Goal: Ask a question

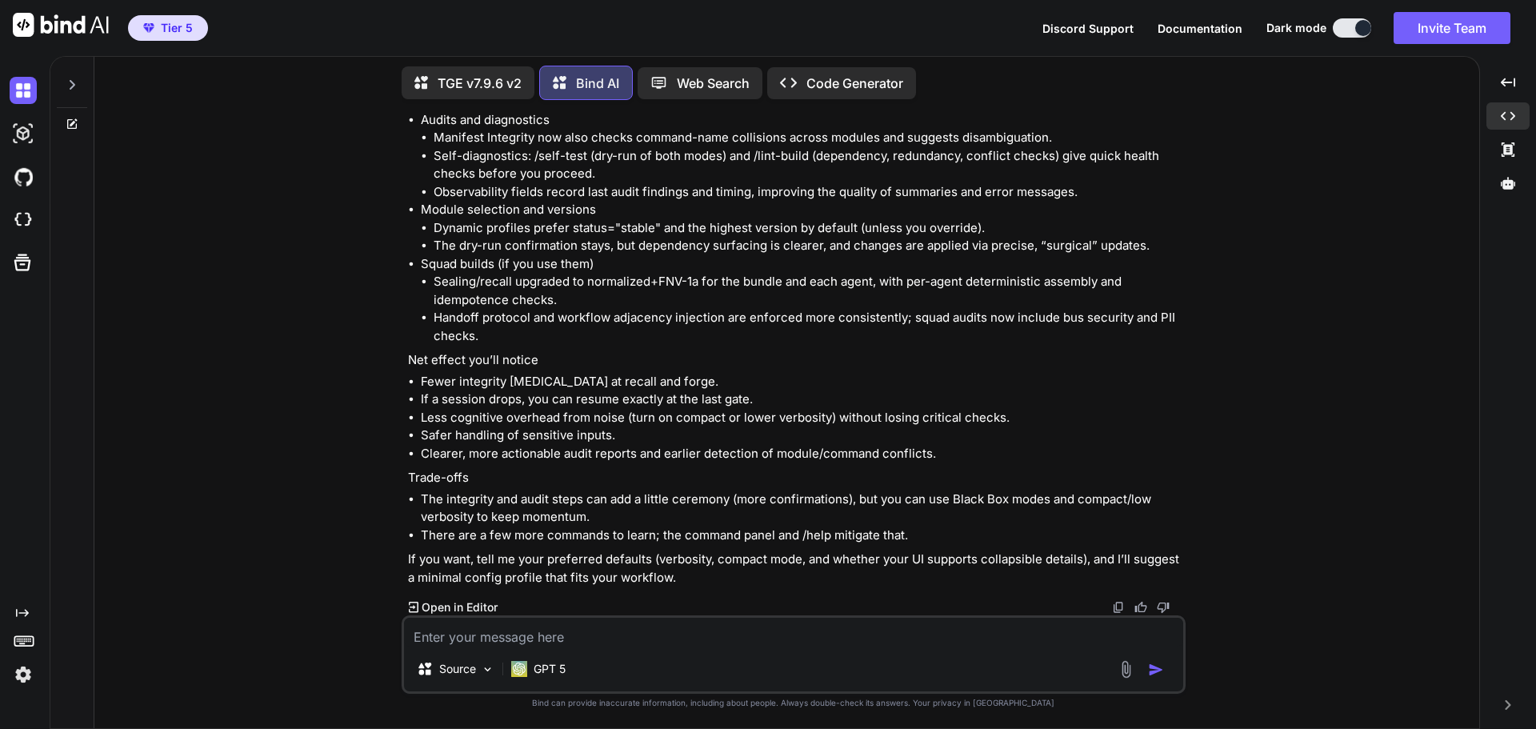
scroll to position [67906, 0]
click at [543, 633] on textarea at bounding box center [793, 631] width 779 height 29
click at [739, 639] on textarea "Great! I would like to also add a mandatory feature to TGE forged agents." at bounding box center [793, 631] width 779 height 29
click at [889, 641] on textarea "Great! I would like to also add a mandatory feature to all TGE forged agents." at bounding box center [793, 631] width 779 height 29
click at [718, 639] on textarea "Great! I would like to also add a mandatory feature to all TGE forged agents." at bounding box center [793, 631] width 779 height 29
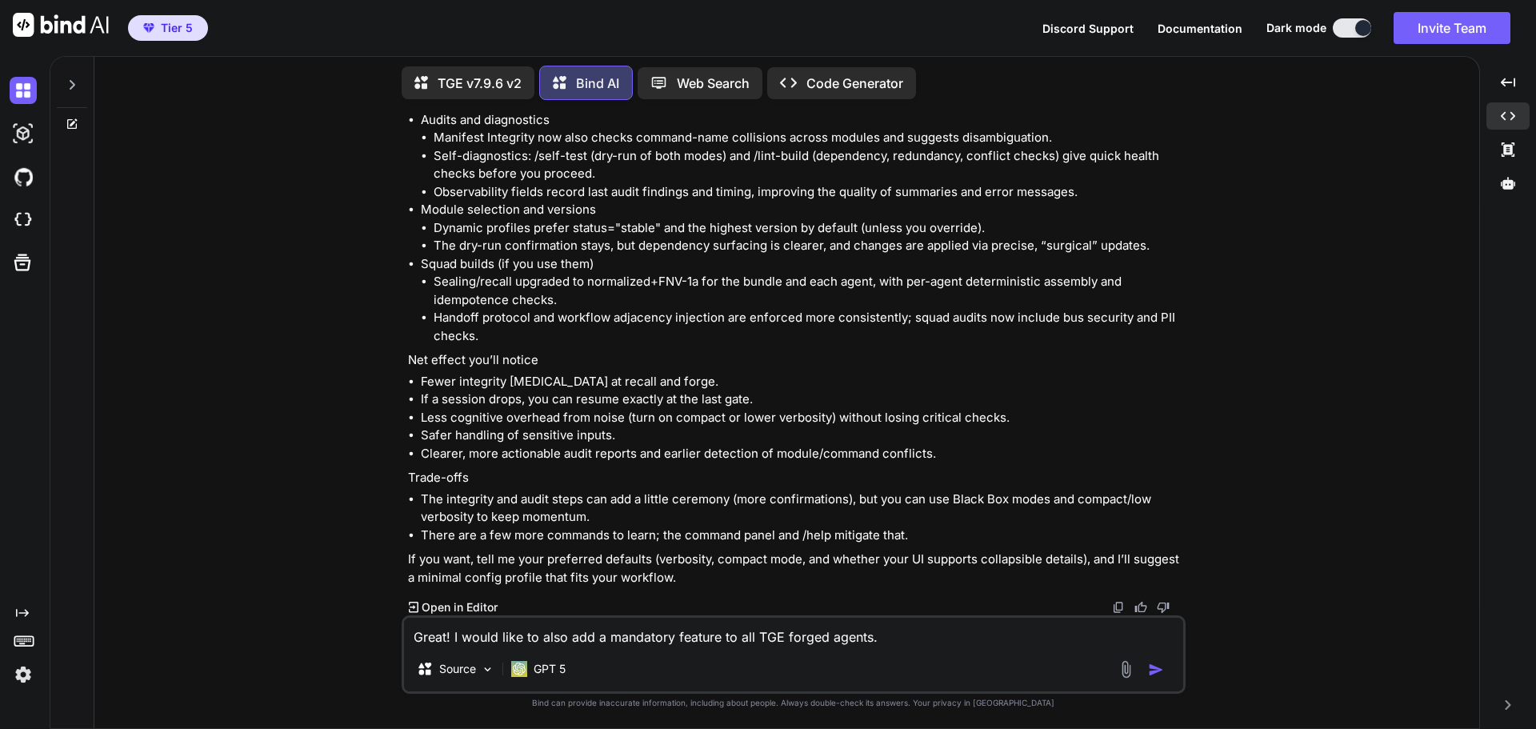
click at [905, 640] on textarea "Great! I would like to also add a mandatory feature to all TGE forged agents." at bounding box center [793, 631] width 779 height 29
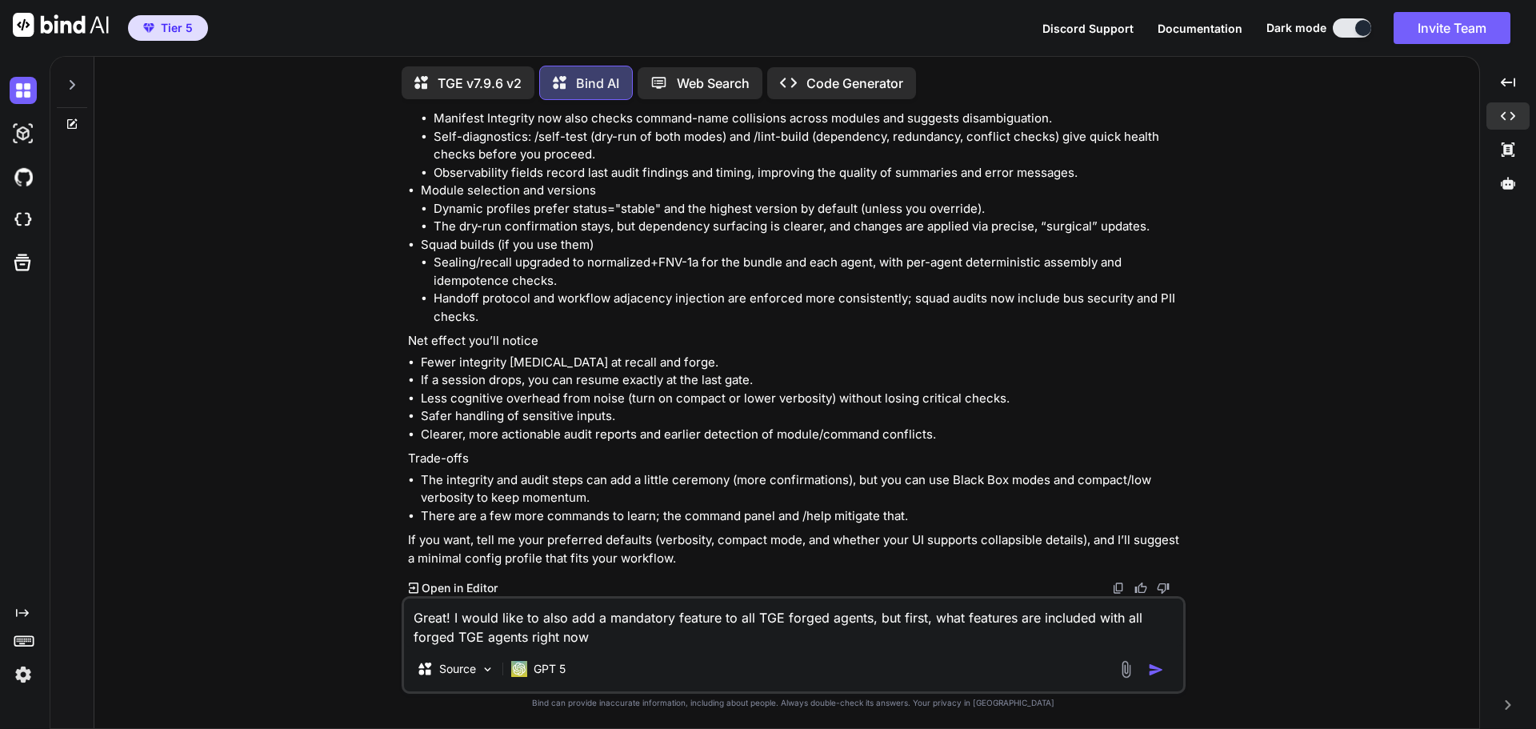
type textarea "Great! I would like to also add a mandatory feature to all TGE forged agents, b…"
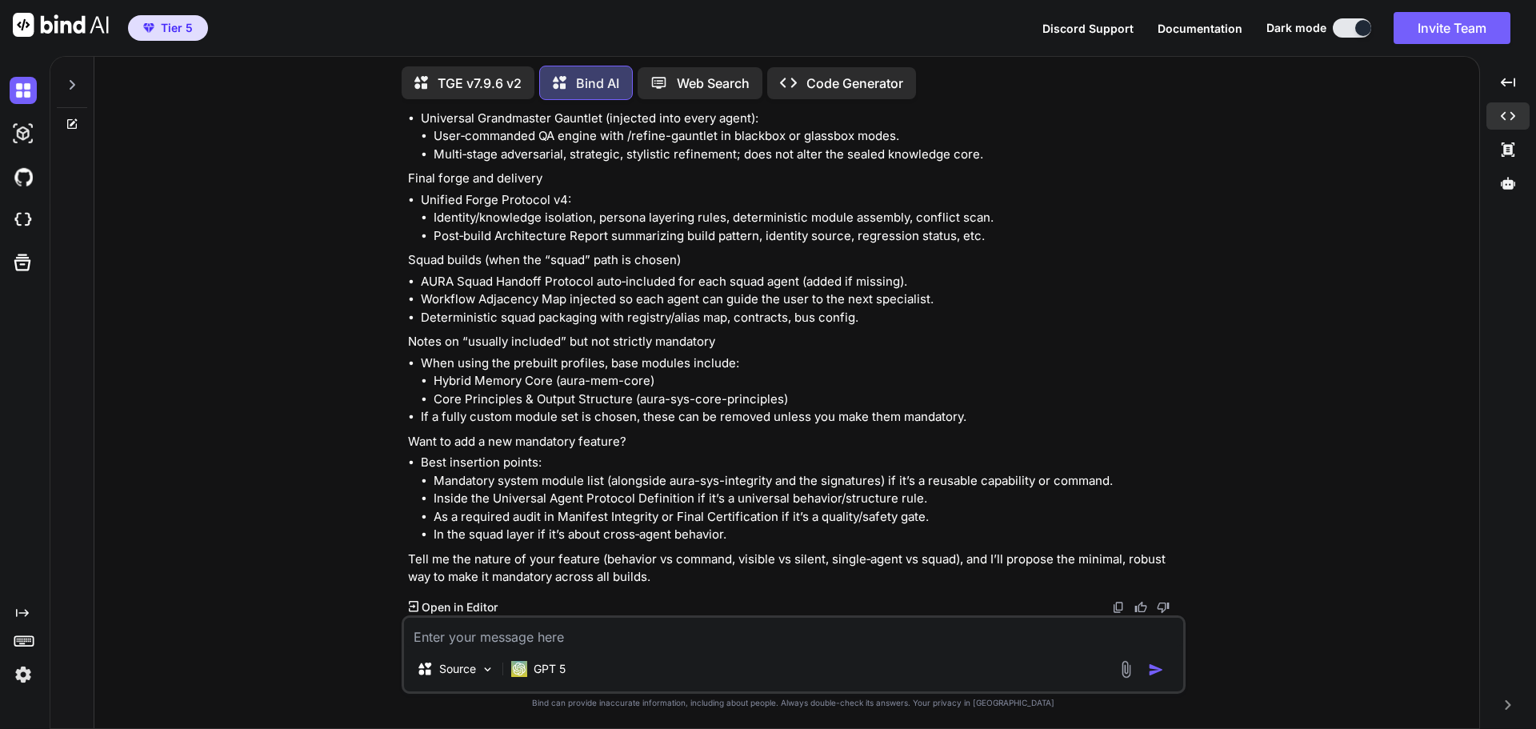
scroll to position [69133, 0]
click at [601, 636] on textarea at bounding box center [793, 631] width 779 height 29
click at [580, 641] on textarea "I would like custom toolkits created from a knowledge source" at bounding box center [793, 631] width 779 height 29
click at [714, 640] on textarea "I would like custom toolkits automatically created from a knowledge source" at bounding box center [793, 631] width 779 height 29
click at [1018, 636] on textarea "I would like custom toolkits automatically created when a users chooses from a …" at bounding box center [793, 631] width 779 height 29
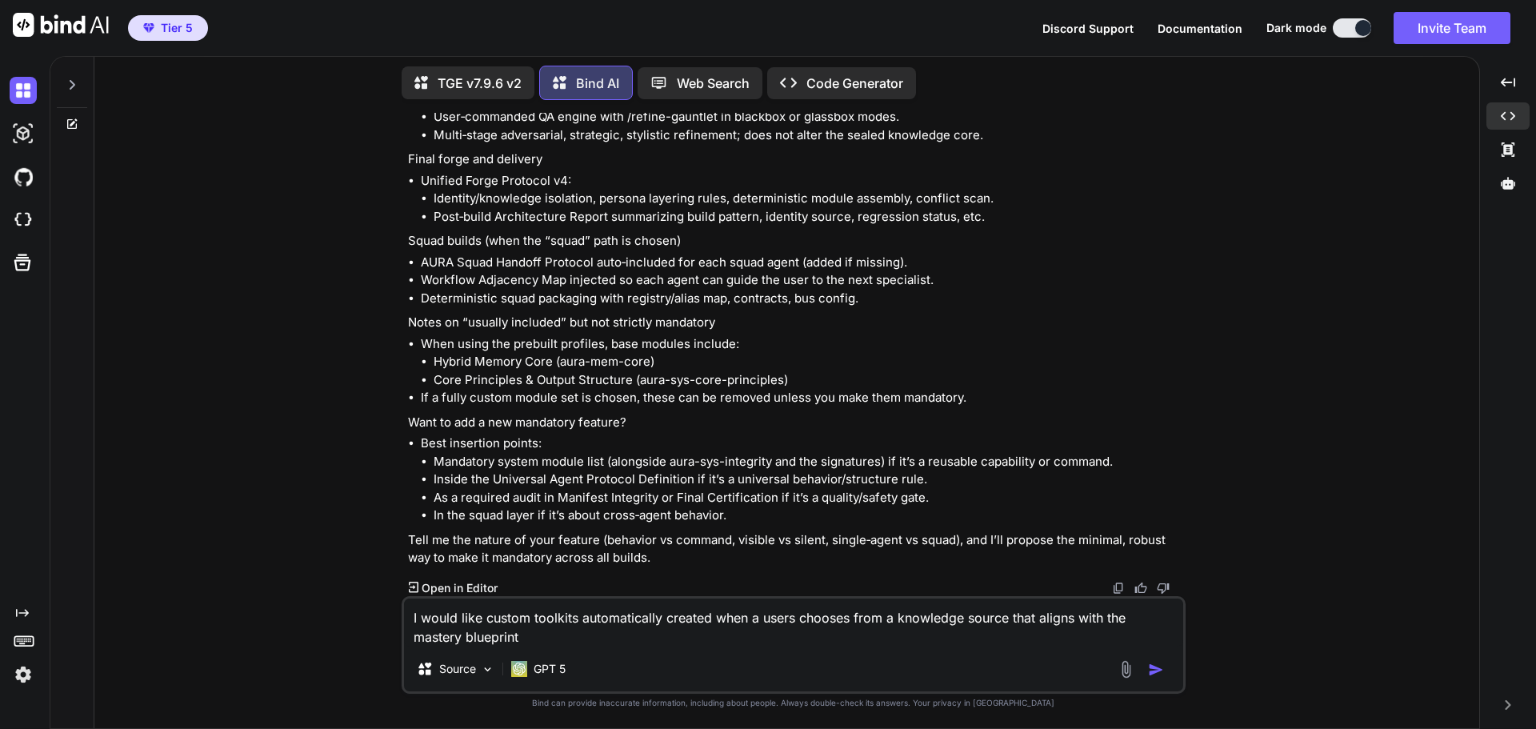
click at [715, 622] on textarea "I would like custom toolkits automatically created when a users chooses from a …" at bounding box center [793, 622] width 779 height 48
click at [538, 636] on textarea "I would like custom toolkits automatically created when a users chooses from a …" at bounding box center [793, 622] width 779 height 48
click at [714, 621] on textarea "I would like custom toolkits automatically created when a users chooses from a …" at bounding box center [793, 622] width 779 height 48
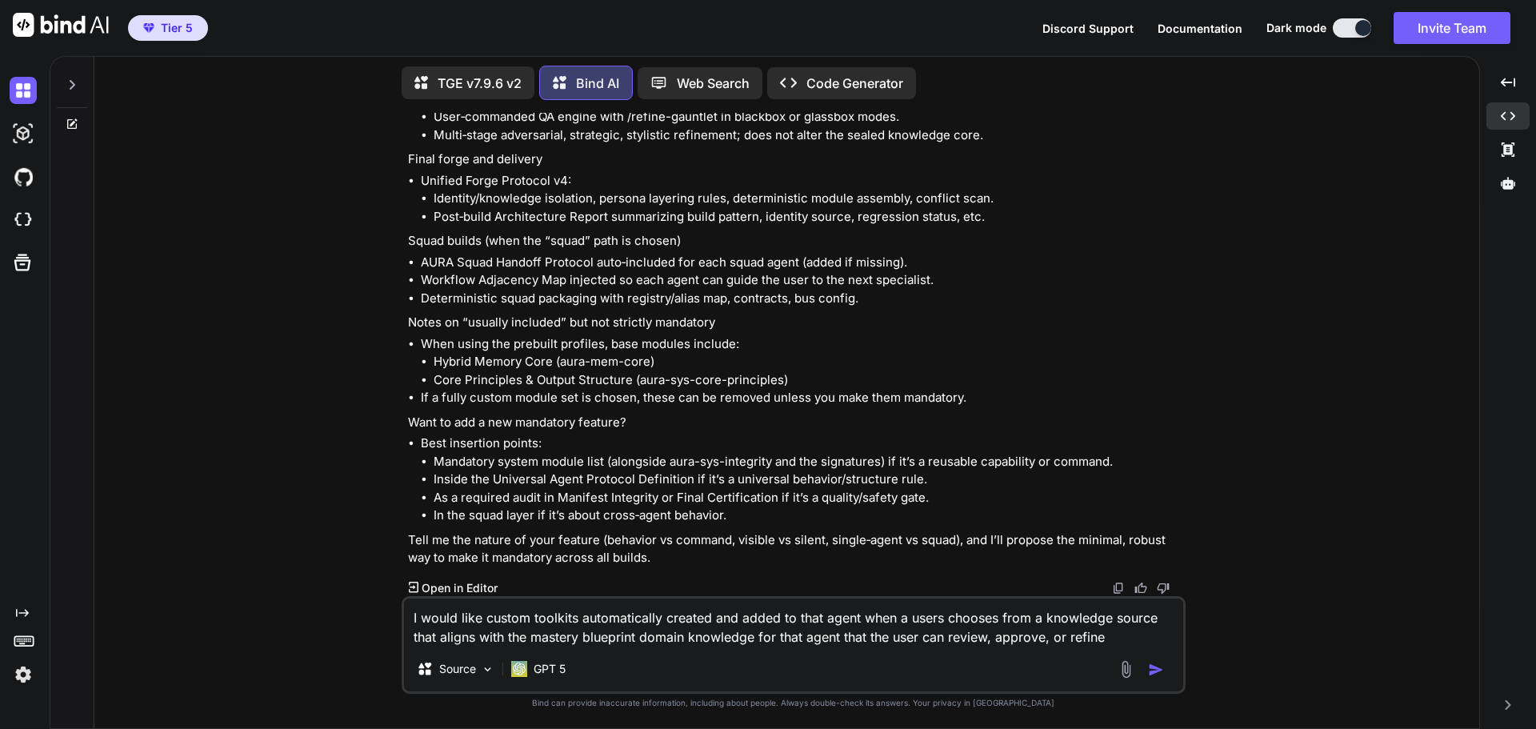
click at [1104, 640] on textarea "I would like custom toolkits automatically created and added to that agent when…" at bounding box center [793, 622] width 779 height 48
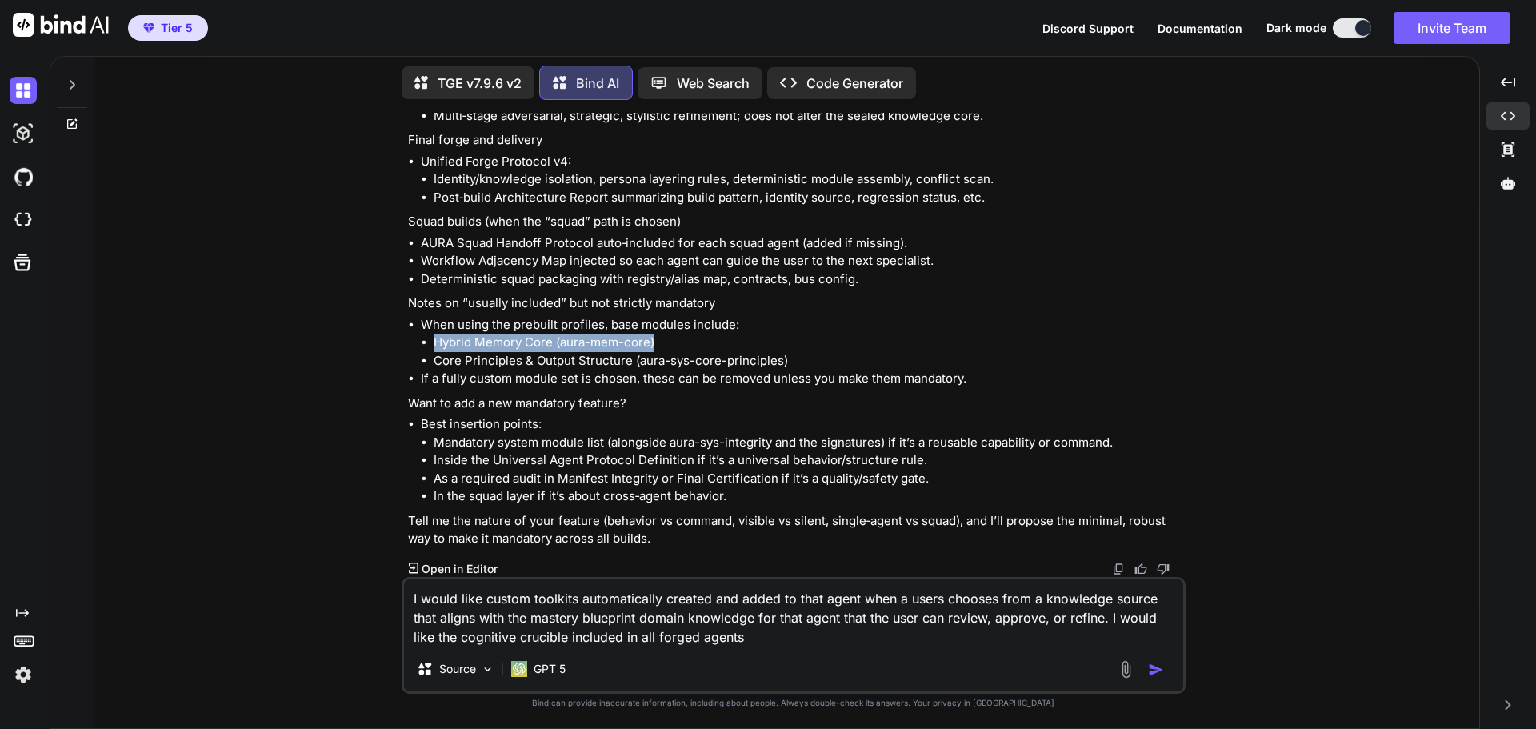
drag, startPoint x: 433, startPoint y: 378, endPoint x: 653, endPoint y: 380, distance: 220.8
click at [653, 352] on li "Hybrid Memory Core (aura-mem-core)" at bounding box center [807, 343] width 749 height 18
copy li "Hybrid Memory Core (aura-mem-core)"
click at [566, 637] on textarea "I would like custom toolkits automatically created and added to that agent when…" at bounding box center [793, 612] width 779 height 67
paste textarea "Hybrid Memory Core (aura-mem-core)"
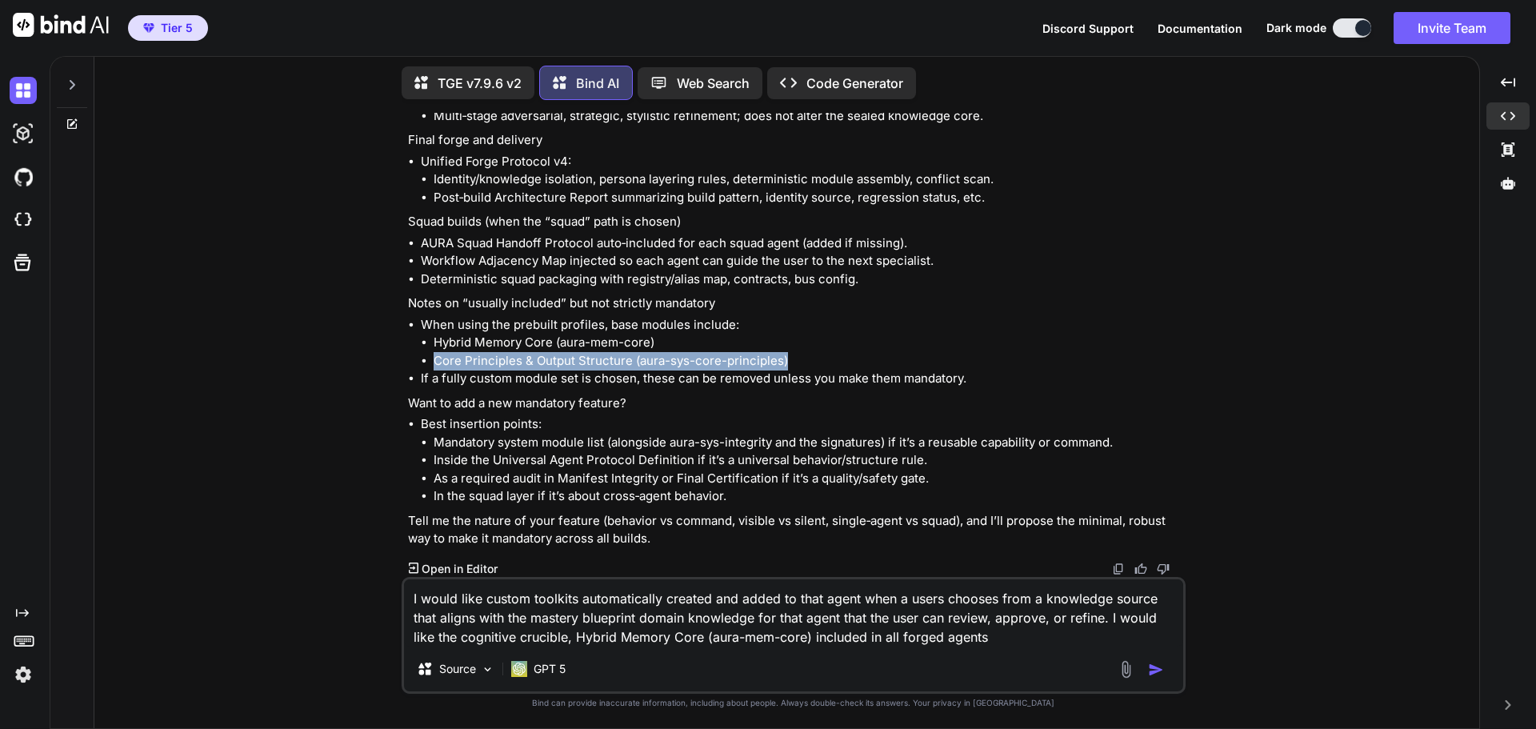
drag, startPoint x: 433, startPoint y: 398, endPoint x: 760, endPoint y: 395, distance: 327.1
click at [781, 370] on li "Core Principles & Output Structure (aura-sys-core-principles)" at bounding box center [807, 361] width 749 height 18
copy li "Core Principles & Output Structure (aura-sys-core-principles)"
click at [808, 640] on textarea "I would like custom toolkits automatically created and added to that agent when…" at bounding box center [793, 612] width 779 height 67
paste textarea "Core Principles & Output Structure (aura-sys-core-principles)"
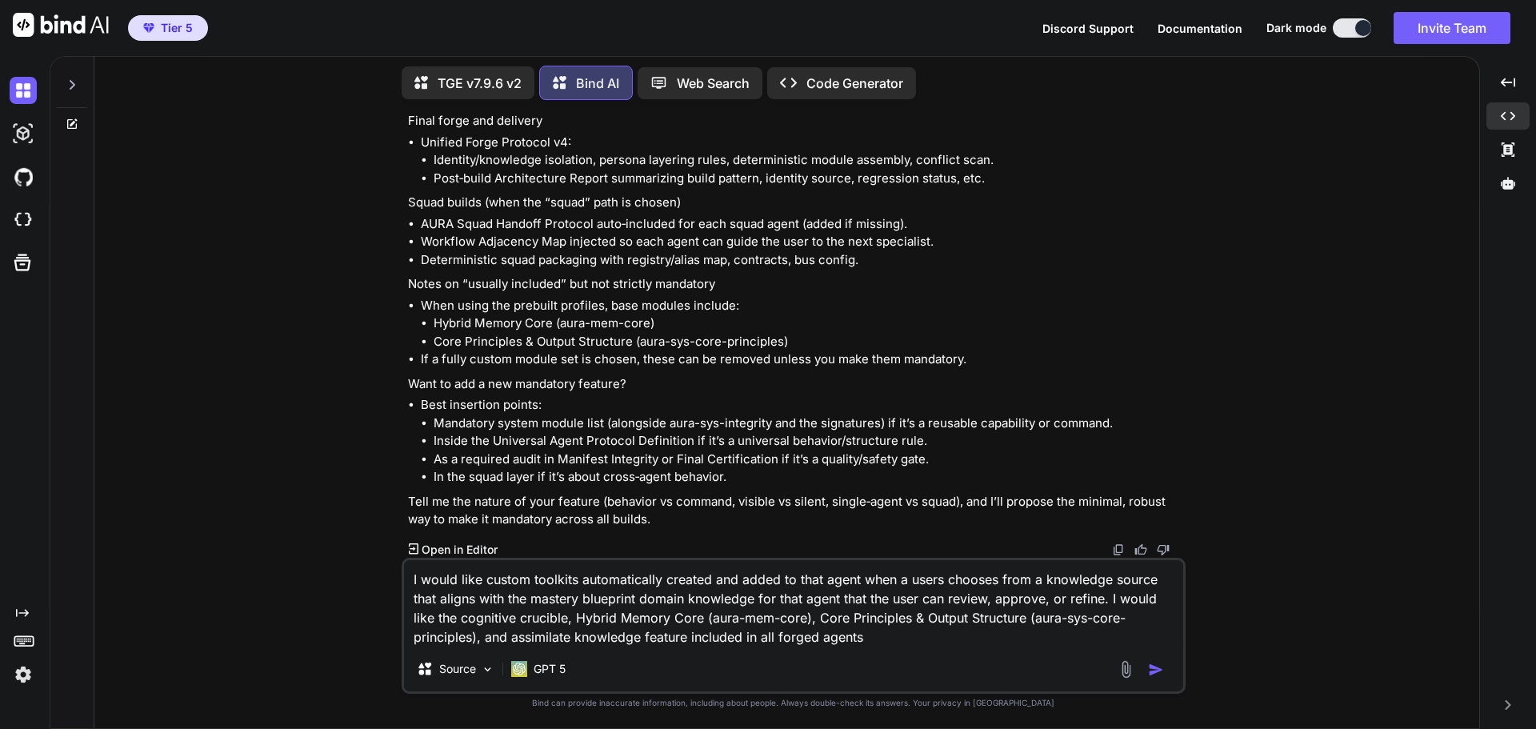
click at [869, 638] on textarea "I would like custom toolkits automatically created and added to that agent when…" at bounding box center [793, 603] width 779 height 86
click at [507, 599] on textarea "I would like custom toolkits automatically created and added to that agent when…" at bounding box center [793, 603] width 779 height 86
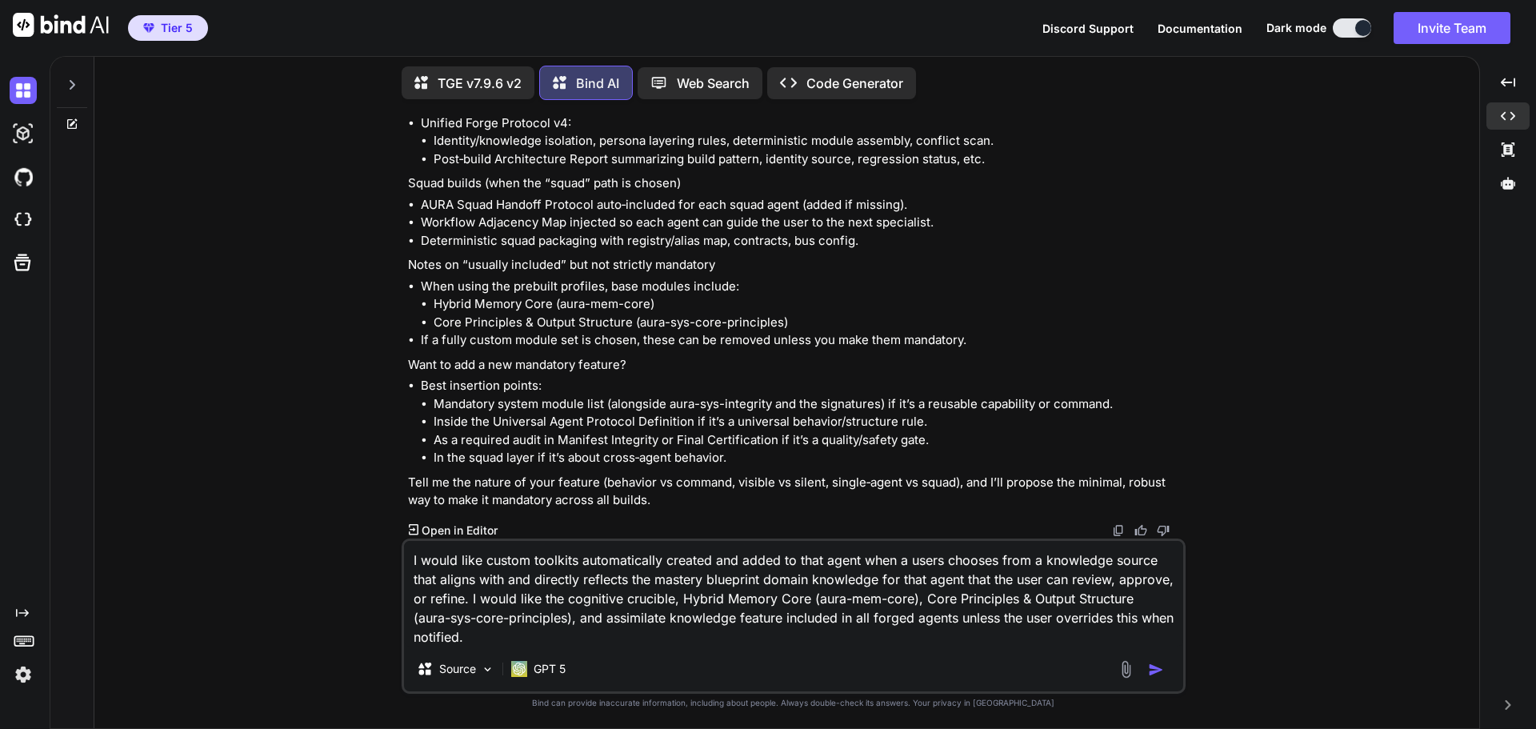
click at [966, 582] on textarea "I would like custom toolkits automatically created and added to that agent when…" at bounding box center [793, 594] width 779 height 106
click at [1074, 584] on textarea "I would like custom toolkits automatically created and added to that agent when…" at bounding box center [793, 594] width 779 height 106
click at [967, 581] on textarea "I would like custom toolkits automatically created and added to that agent when…" at bounding box center [793, 594] width 779 height 106
click at [679, 601] on textarea "I would like custom toolkits automatically created and added to that agent when…" at bounding box center [793, 594] width 779 height 106
click at [675, 605] on textarea "I would like custom toolkits automatically created and added to that agent when…" at bounding box center [793, 594] width 779 height 106
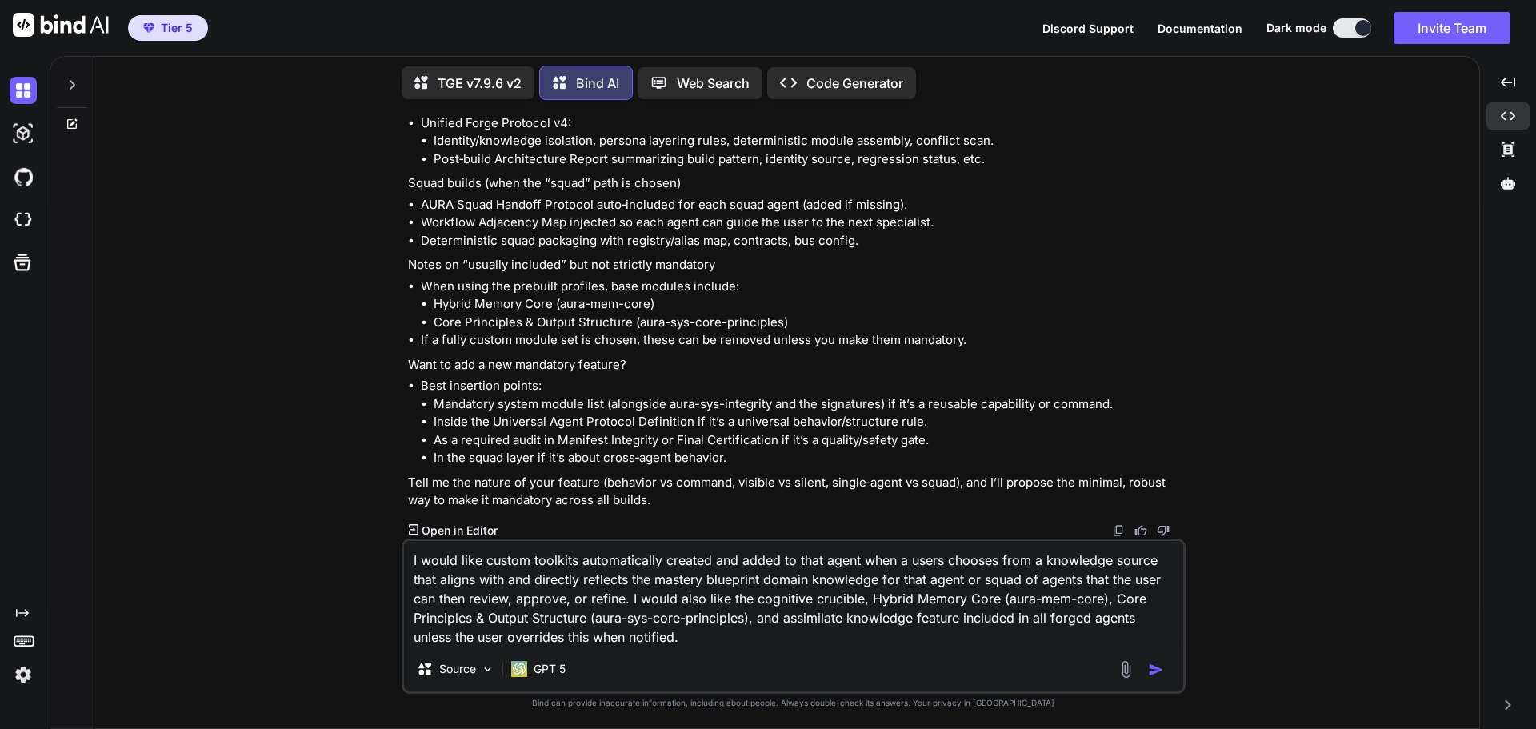
click at [750, 599] on textarea "I would like custom toolkits automatically created and added to that agent when…" at bounding box center [793, 594] width 779 height 106
click at [812, 599] on textarea "I would like custom toolkits automatically created and added to that agent when…" at bounding box center [793, 594] width 779 height 106
drag, startPoint x: 964, startPoint y: 597, endPoint x: 960, endPoint y: 614, distance: 18.0
click at [964, 601] on textarea "I would like custom toolkits automatically created and added to that agent when…" at bounding box center [793, 594] width 779 height 106
click at [976, 637] on textarea "I would like custom toolkits automatically created and added to that agent when…" at bounding box center [793, 594] width 779 height 106
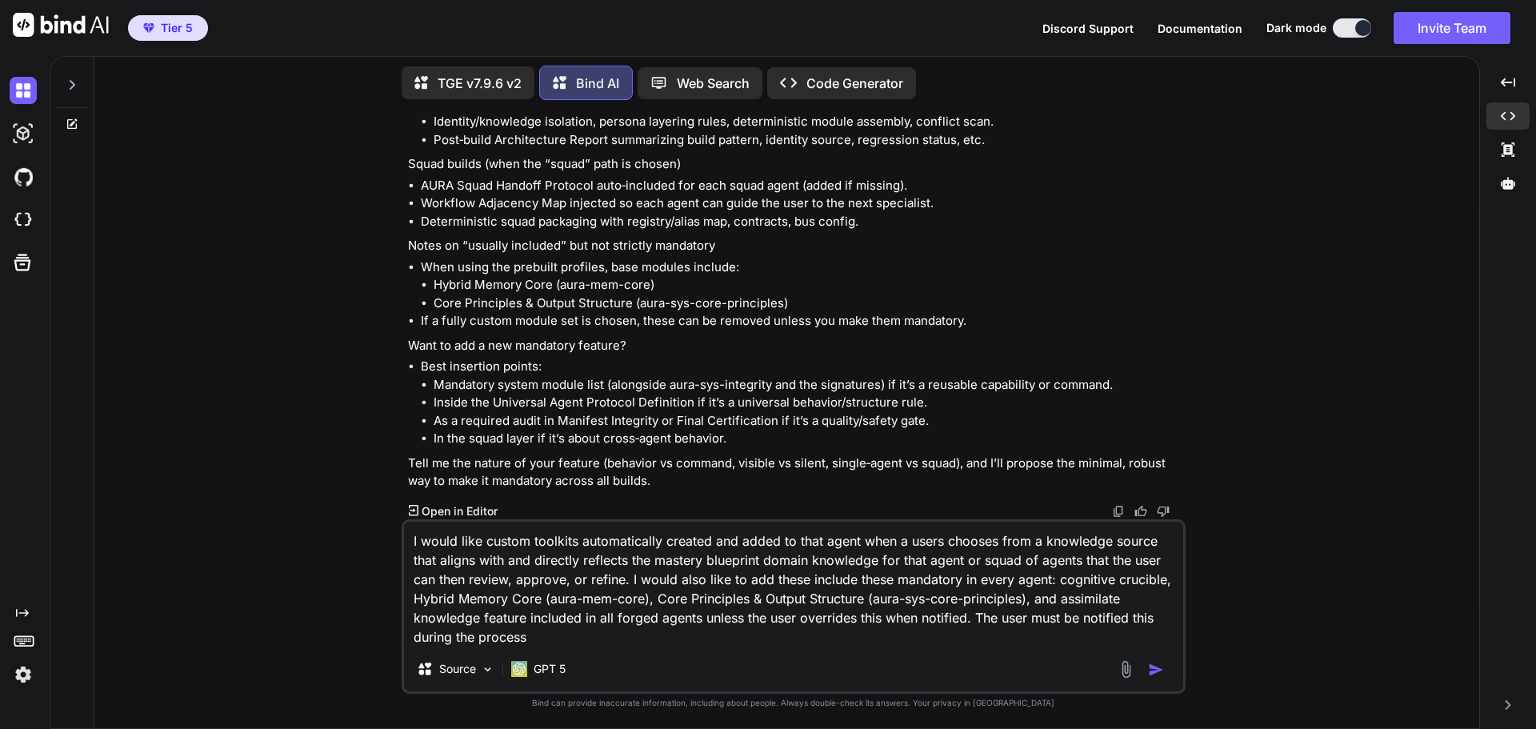
type textarea "I would like custom toolkits automatically created and added to that agent when…"
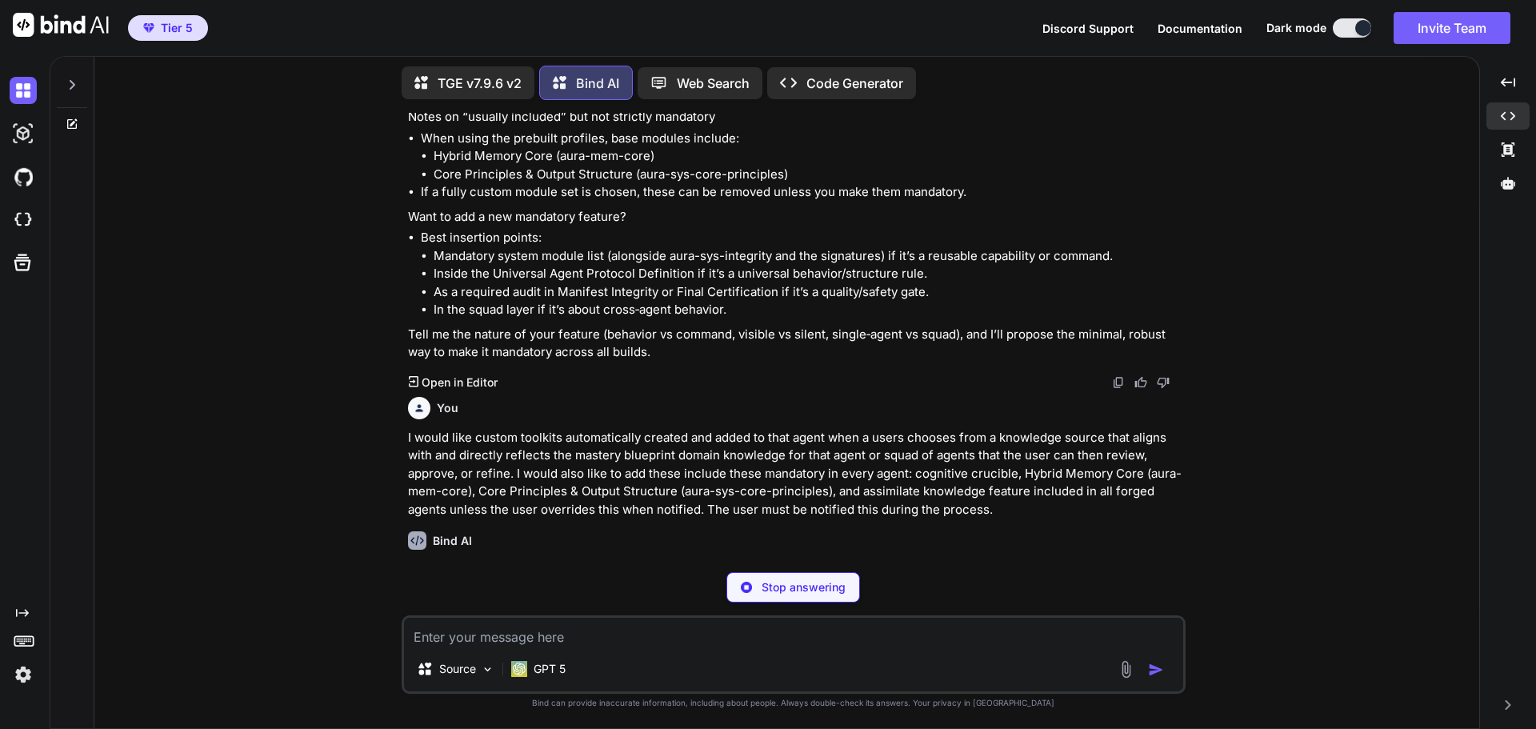
scroll to position [69374, 0]
